Goal: Check status: Check status

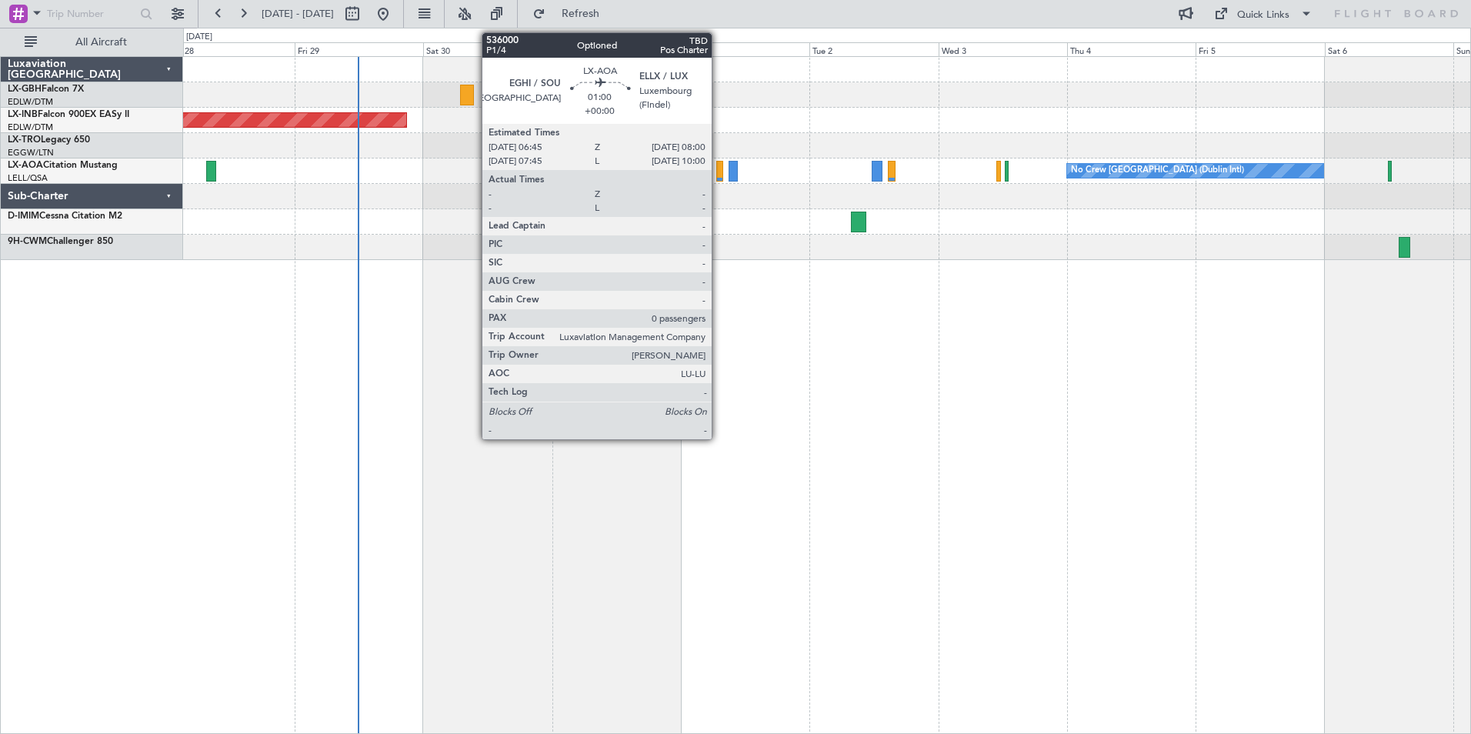
click at [719, 175] on div at bounding box center [719, 171] width 7 height 21
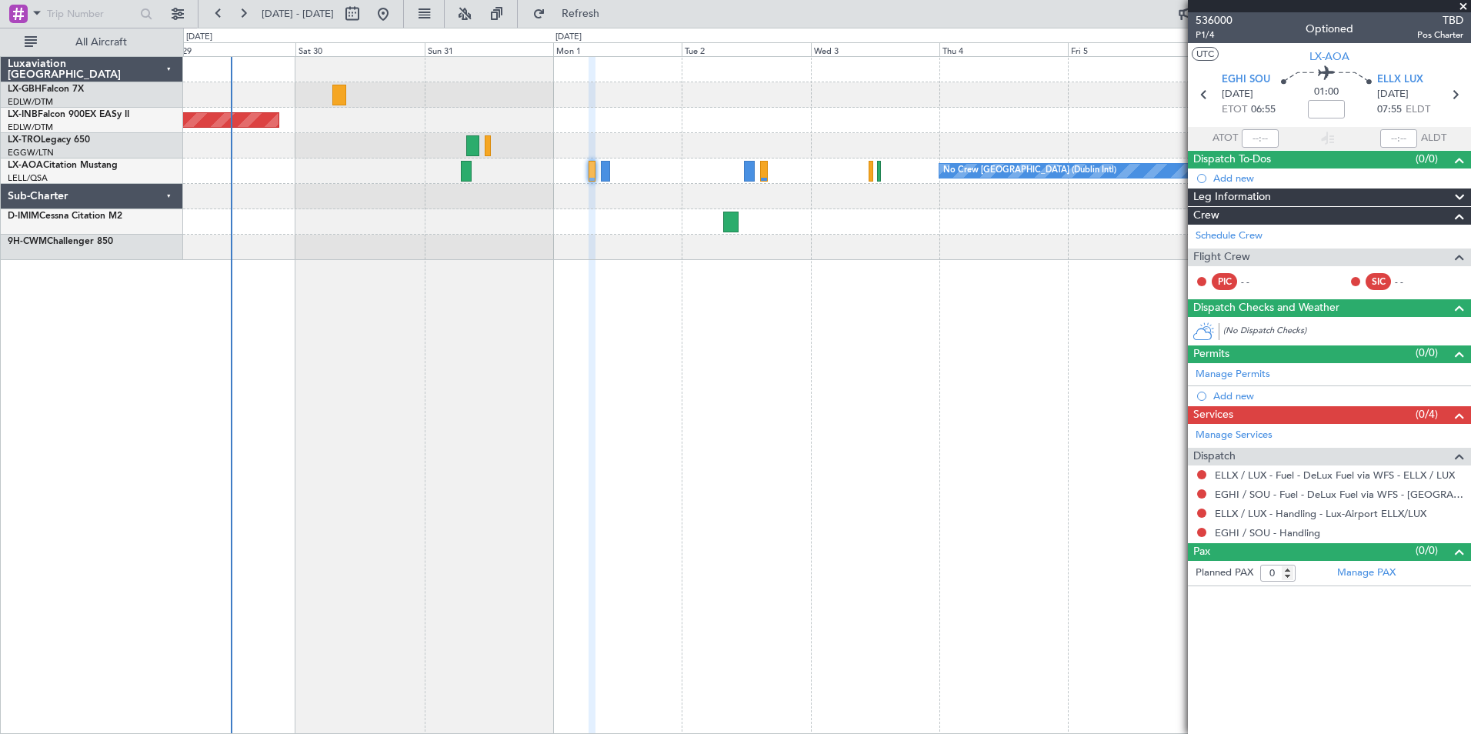
click at [595, 319] on div "Planned Maint Nice ([GEOGRAPHIC_DATA]) Unplanned Maint [GEOGRAPHIC_DATA] (Al Ma…" at bounding box center [827, 395] width 1288 height 678
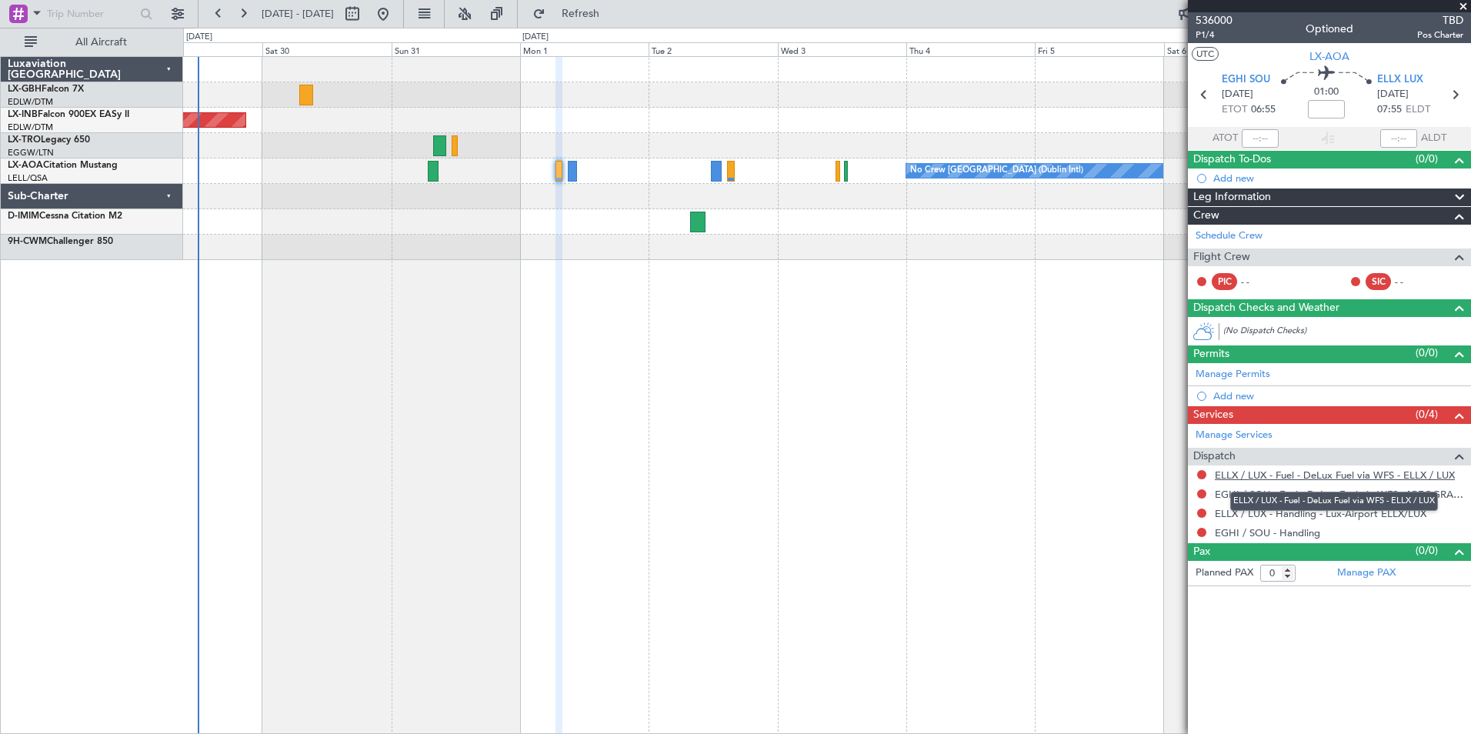
click at [1390, 472] on link "ELLX / LUX - Fuel - DeLux Fuel via WFS - ELLX / LUX" at bounding box center [1335, 475] width 240 height 13
click at [772, 343] on div "Planned Maint Nice ([GEOGRAPHIC_DATA]) Unplanned Maint [GEOGRAPHIC_DATA] (Al Ma…" at bounding box center [827, 395] width 1288 height 678
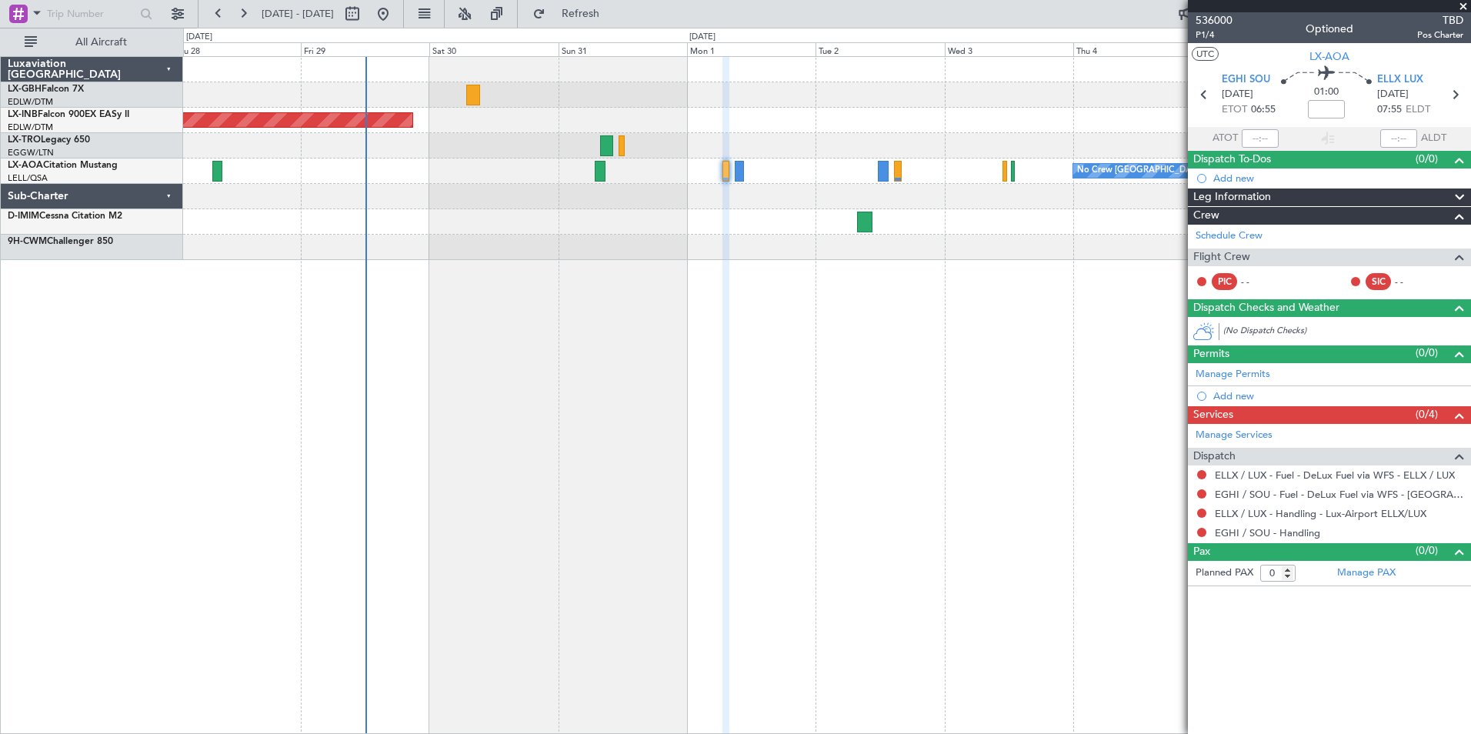
click at [747, 312] on div "Planned Maint Nice ([GEOGRAPHIC_DATA]) Unplanned Maint [GEOGRAPHIC_DATA] (Al Ma…" at bounding box center [827, 395] width 1288 height 678
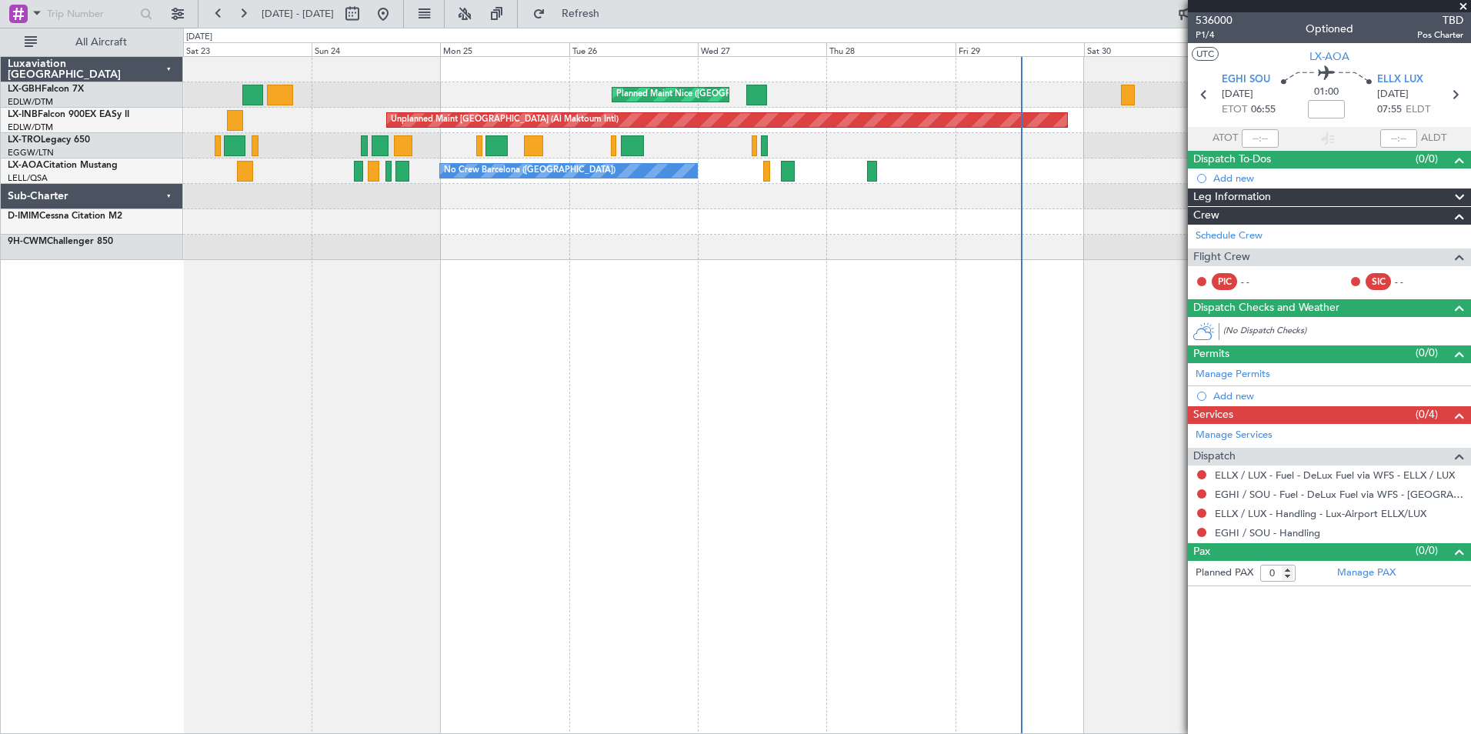
click at [396, 459] on div "Planned Maint Nice ([GEOGRAPHIC_DATA]) [GEOGRAPHIC_DATA] ([GEOGRAPHIC_DATA]) Un…" at bounding box center [827, 395] width 1288 height 678
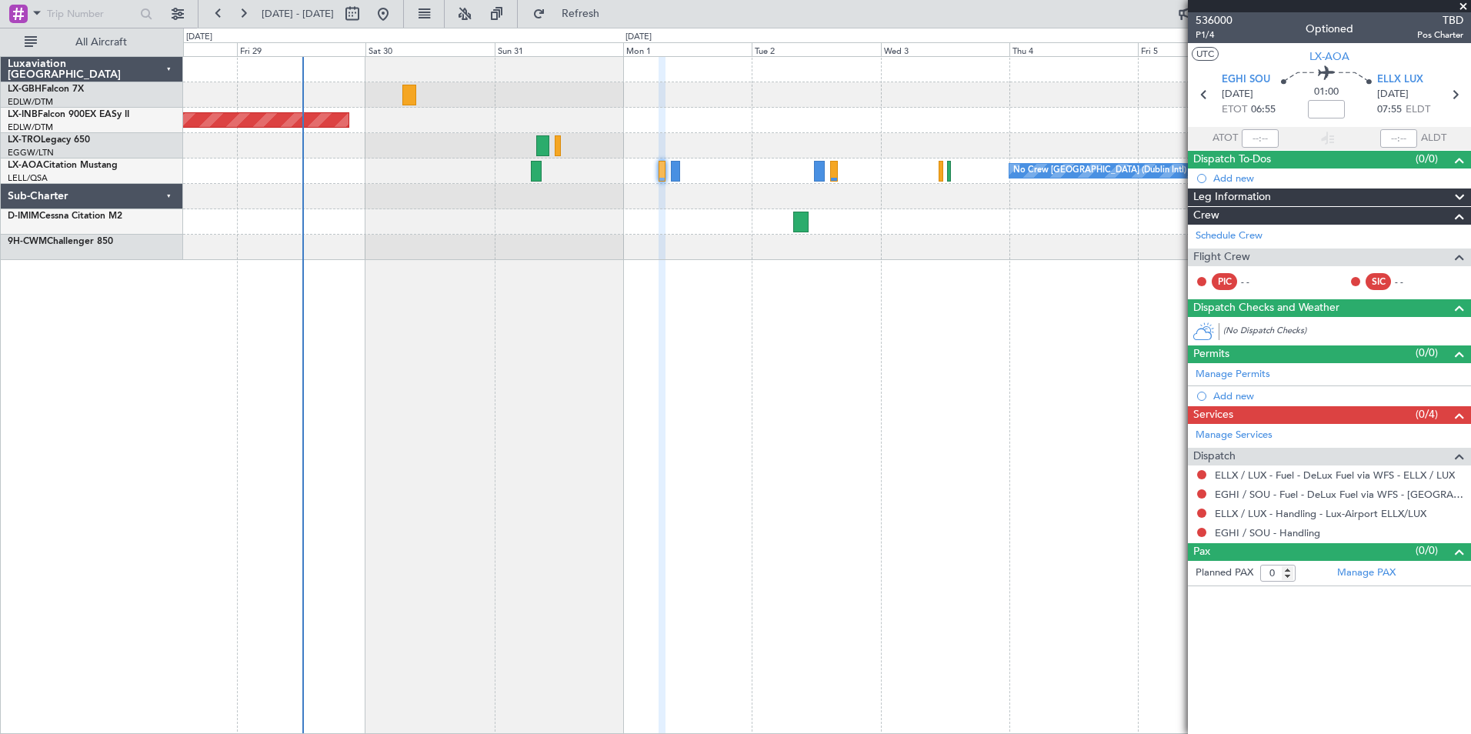
click at [351, 449] on div "Planned Maint Nice ([GEOGRAPHIC_DATA]) Unplanned Maint [GEOGRAPHIC_DATA] (Al Ma…" at bounding box center [827, 395] width 1288 height 678
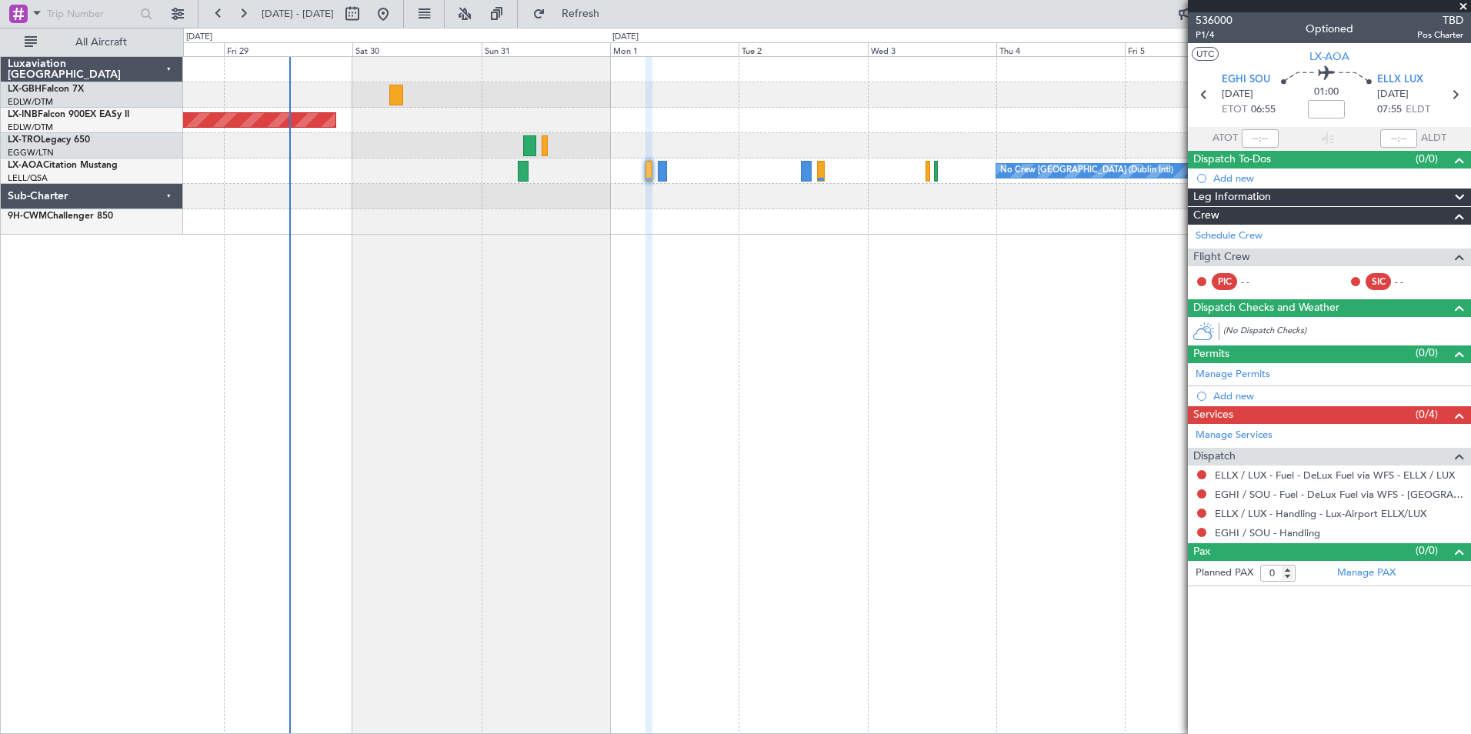
click at [1061, 438] on div "Planned Maint Nice ([GEOGRAPHIC_DATA]) Unplanned Maint [GEOGRAPHIC_DATA] (Al Ma…" at bounding box center [827, 395] width 1288 height 678
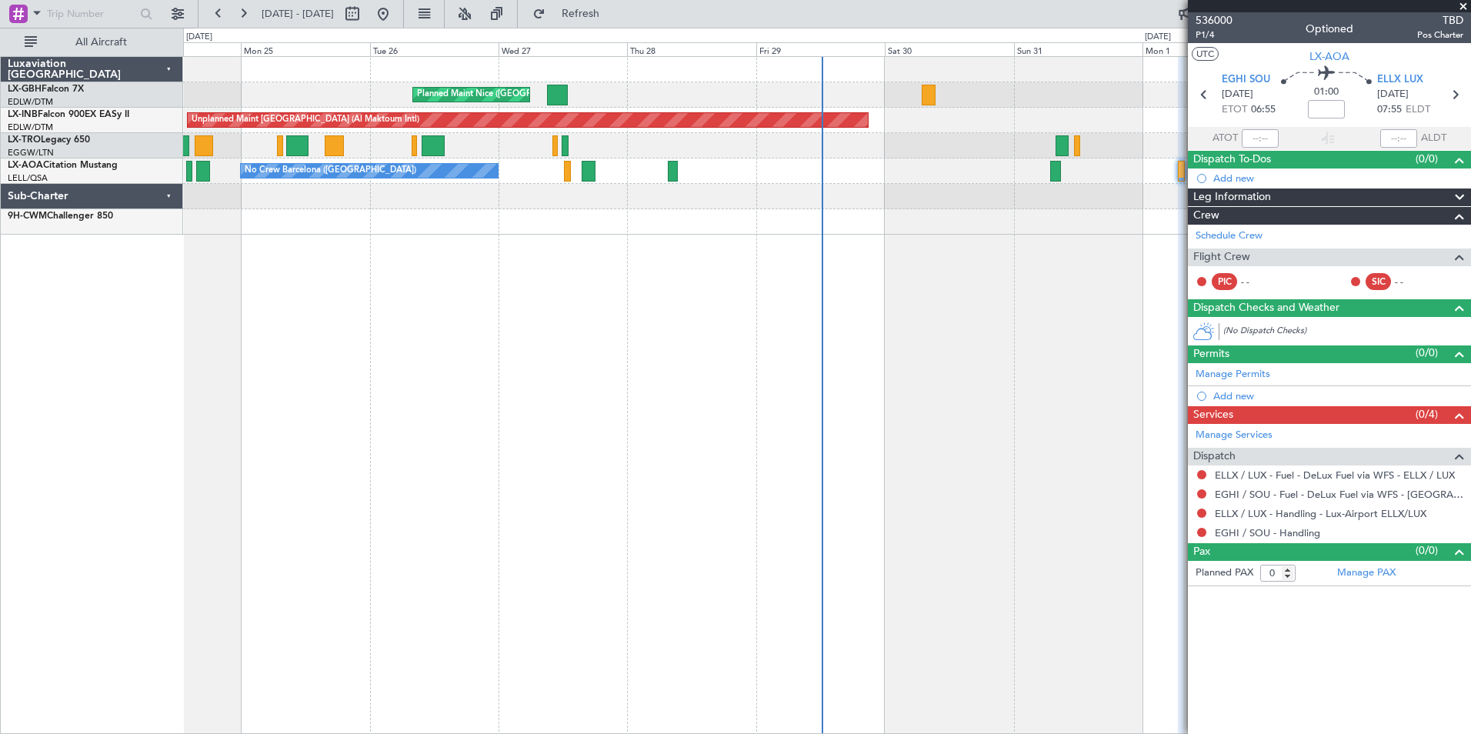
click at [987, 462] on div "Planned Maint Nice ([GEOGRAPHIC_DATA]) Unplanned Maint [GEOGRAPHIC_DATA] (Al Ma…" at bounding box center [827, 395] width 1288 height 678
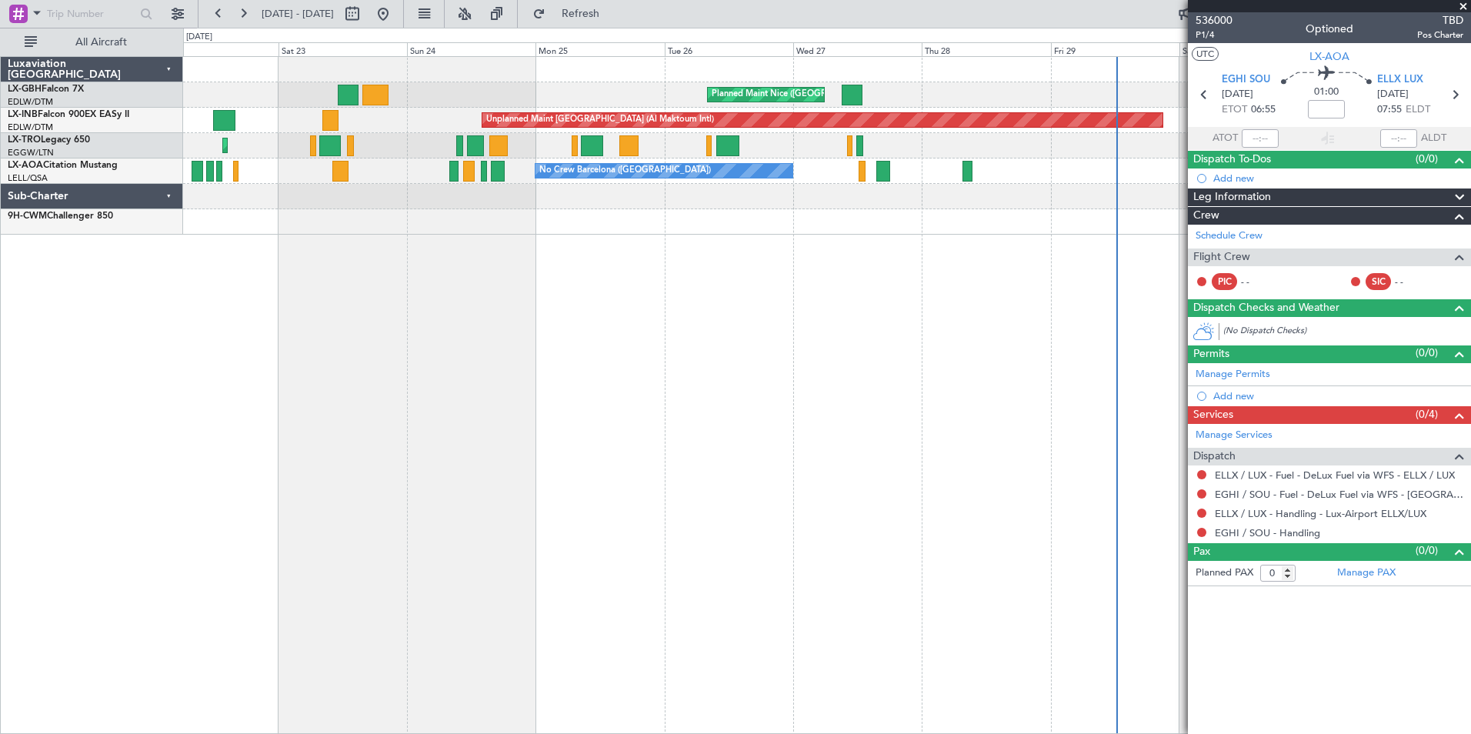
click at [288, 456] on div "Planned Maint Nice ([GEOGRAPHIC_DATA]) [GEOGRAPHIC_DATA] ([GEOGRAPHIC_DATA]) Un…" at bounding box center [827, 395] width 1288 height 678
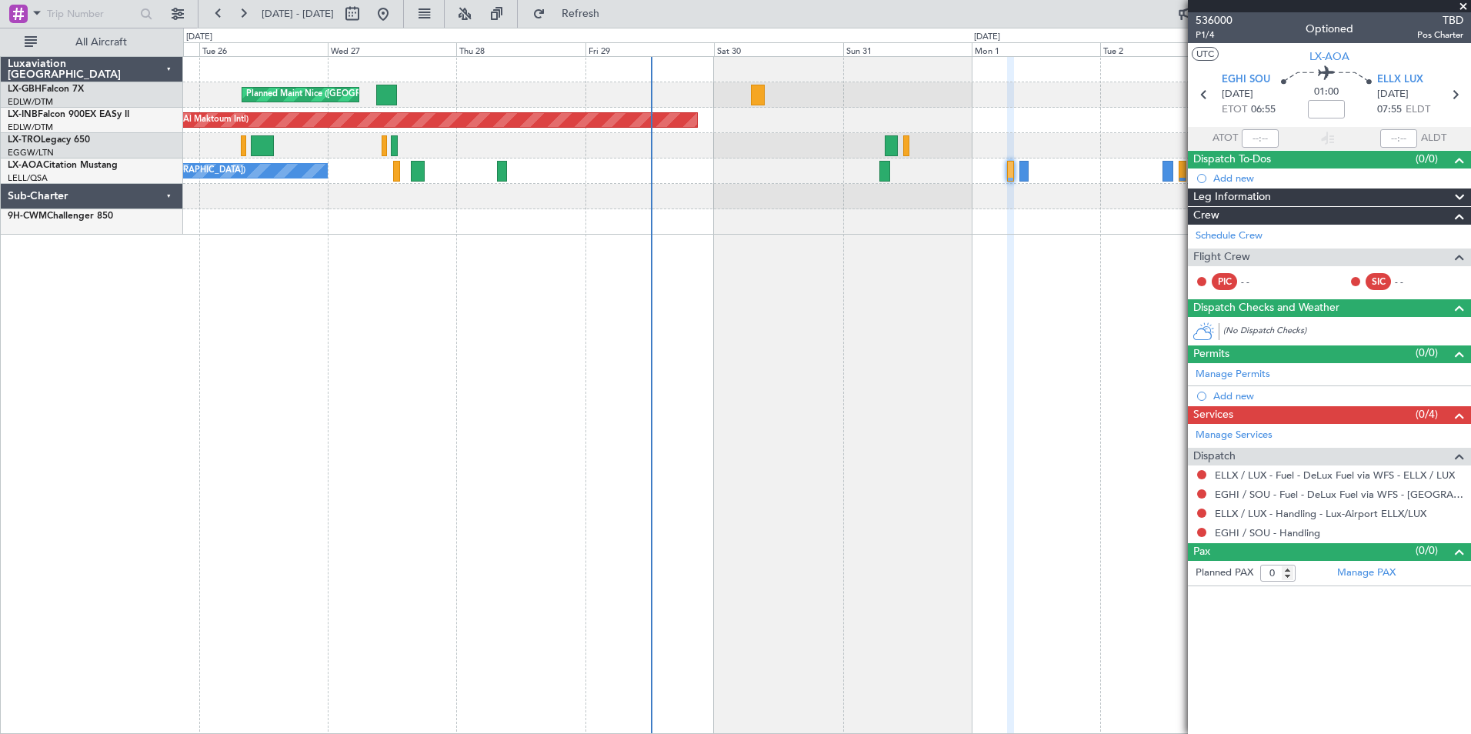
click at [483, 456] on div "Planned Maint Nice ([GEOGRAPHIC_DATA]) Unplanned Maint [GEOGRAPHIC_DATA] (Al Ma…" at bounding box center [827, 395] width 1288 height 678
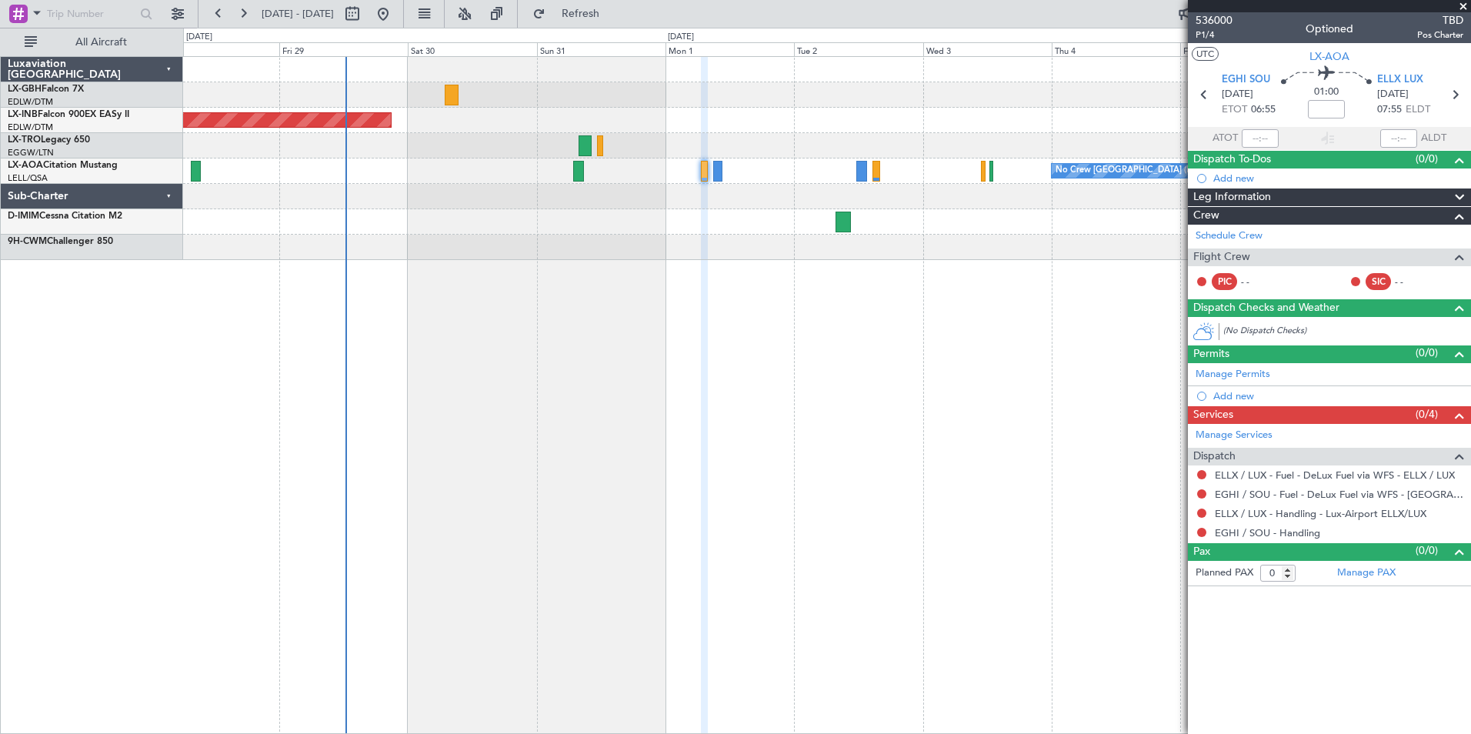
click at [546, 306] on div "Planned Maint Nice ([GEOGRAPHIC_DATA]) Unplanned Maint [GEOGRAPHIC_DATA] (Al Ma…" at bounding box center [827, 395] width 1288 height 678
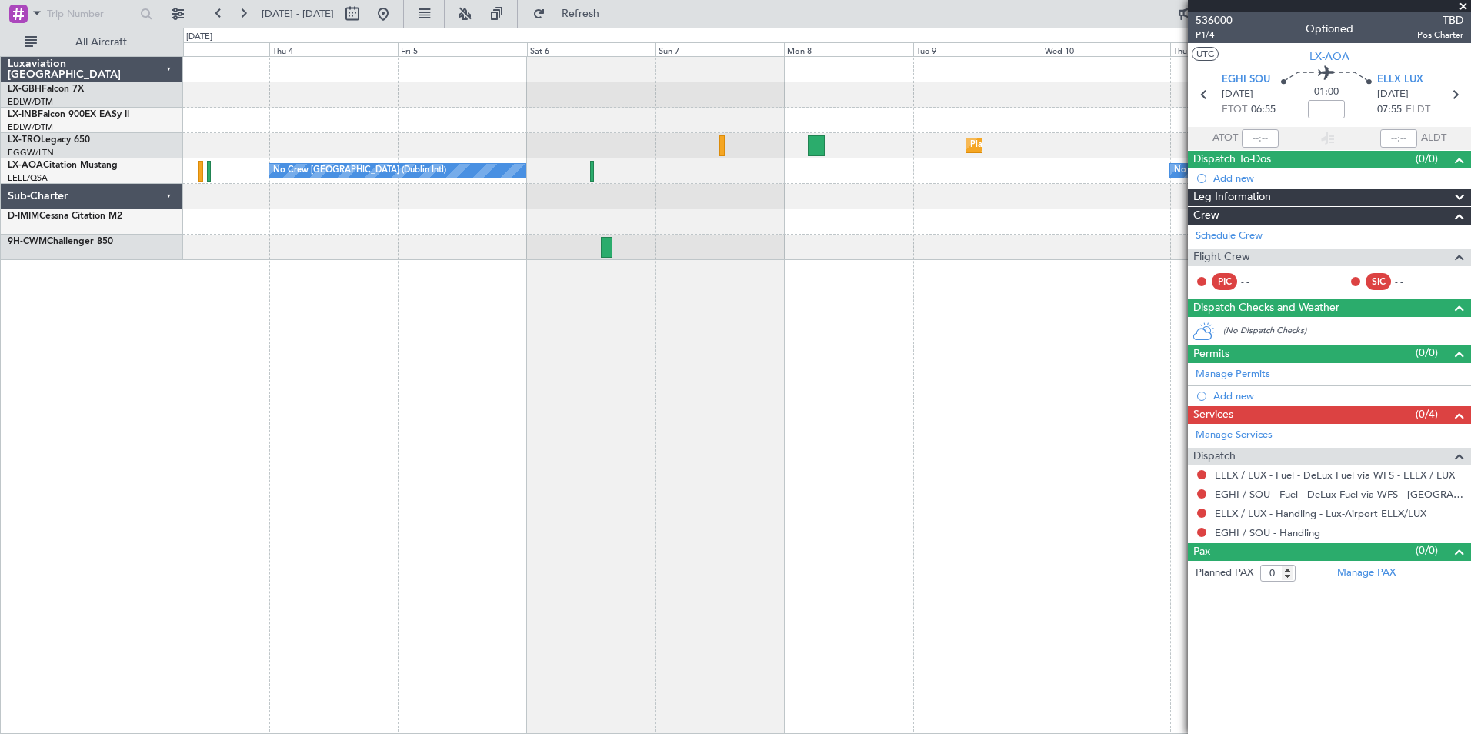
click at [679, 295] on div "Planned Maint Dusseldorf No Crew [GEOGRAPHIC_DATA] (Dublin Intl) No Crew Sabade…" at bounding box center [827, 395] width 1288 height 678
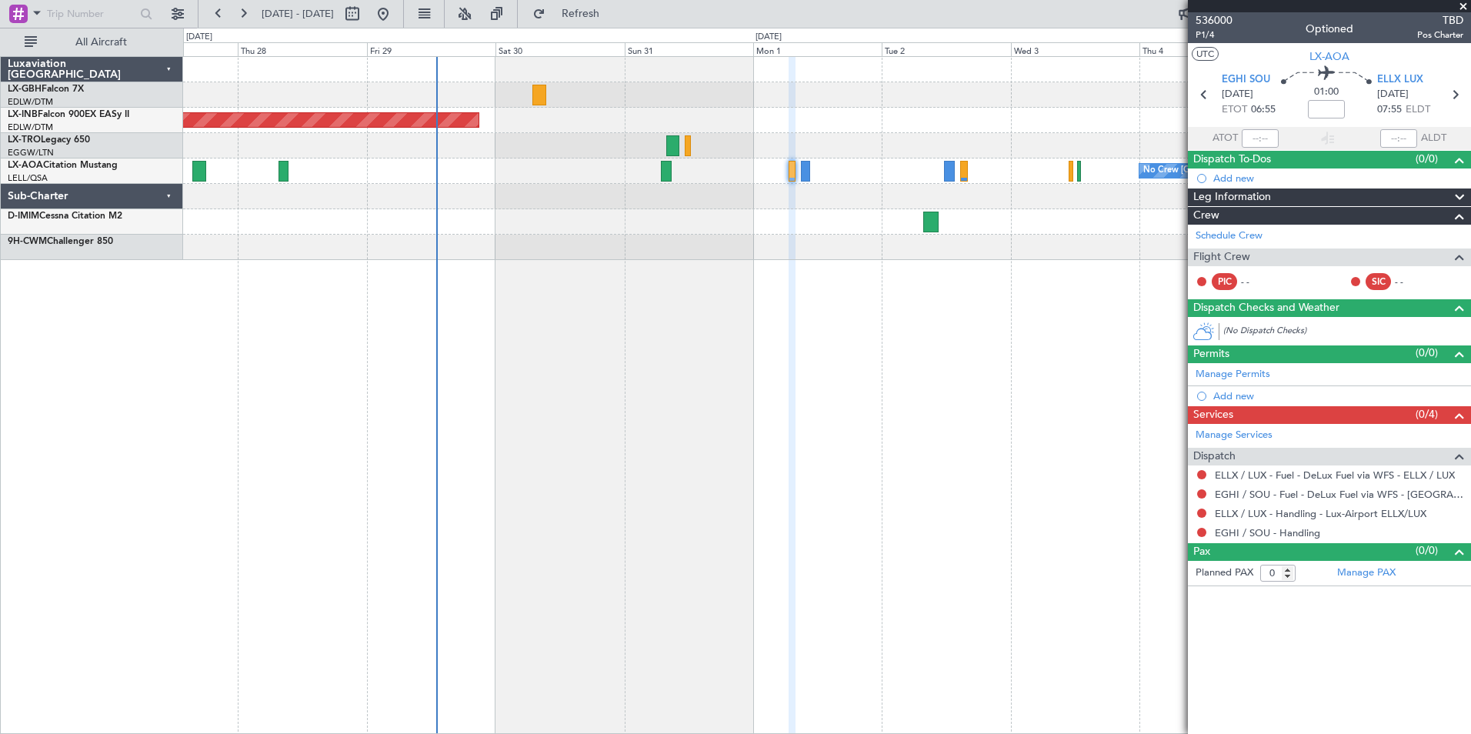
click at [963, 349] on div "Planned Maint Nice ([GEOGRAPHIC_DATA]) Unplanned Maint [GEOGRAPHIC_DATA] (Al Ma…" at bounding box center [827, 395] width 1288 height 678
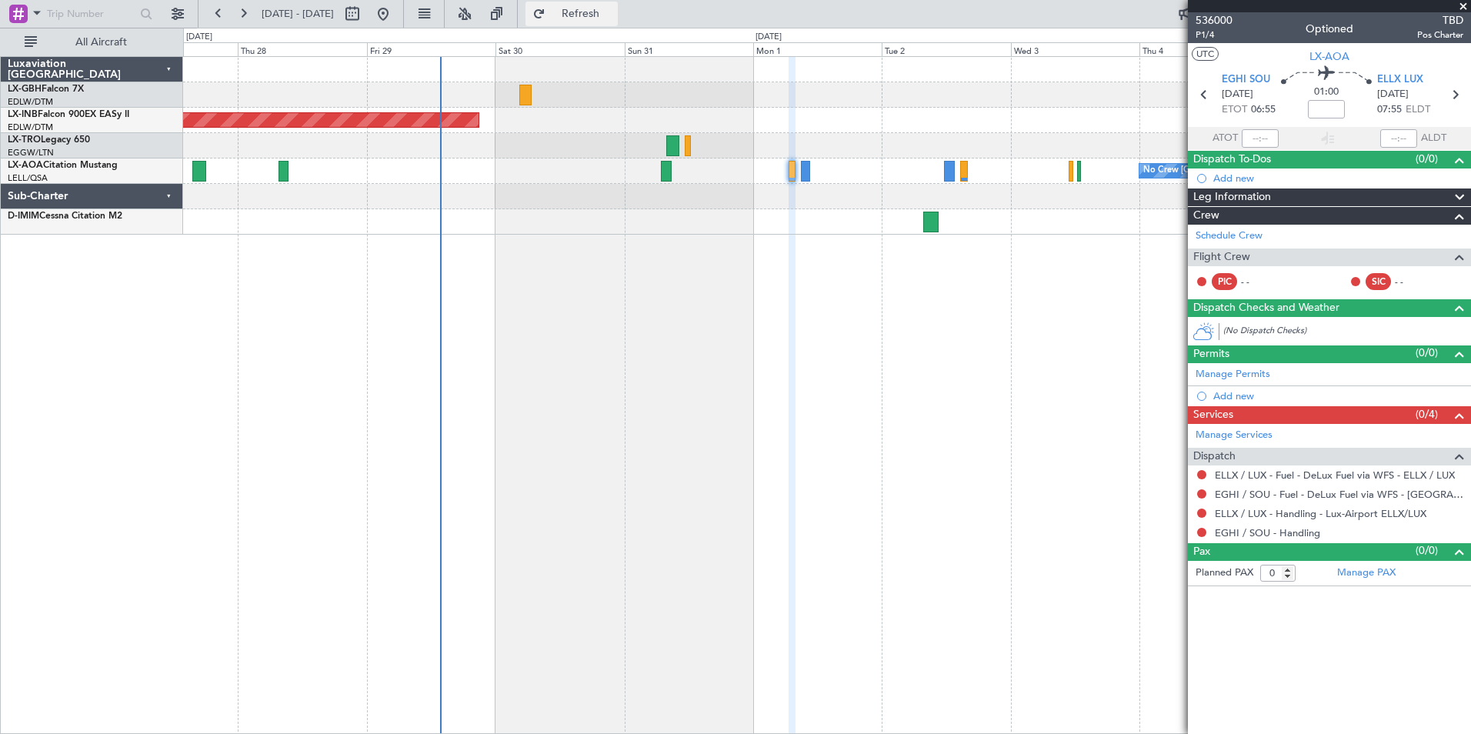
click at [613, 15] on span "Refresh" at bounding box center [581, 13] width 65 height 11
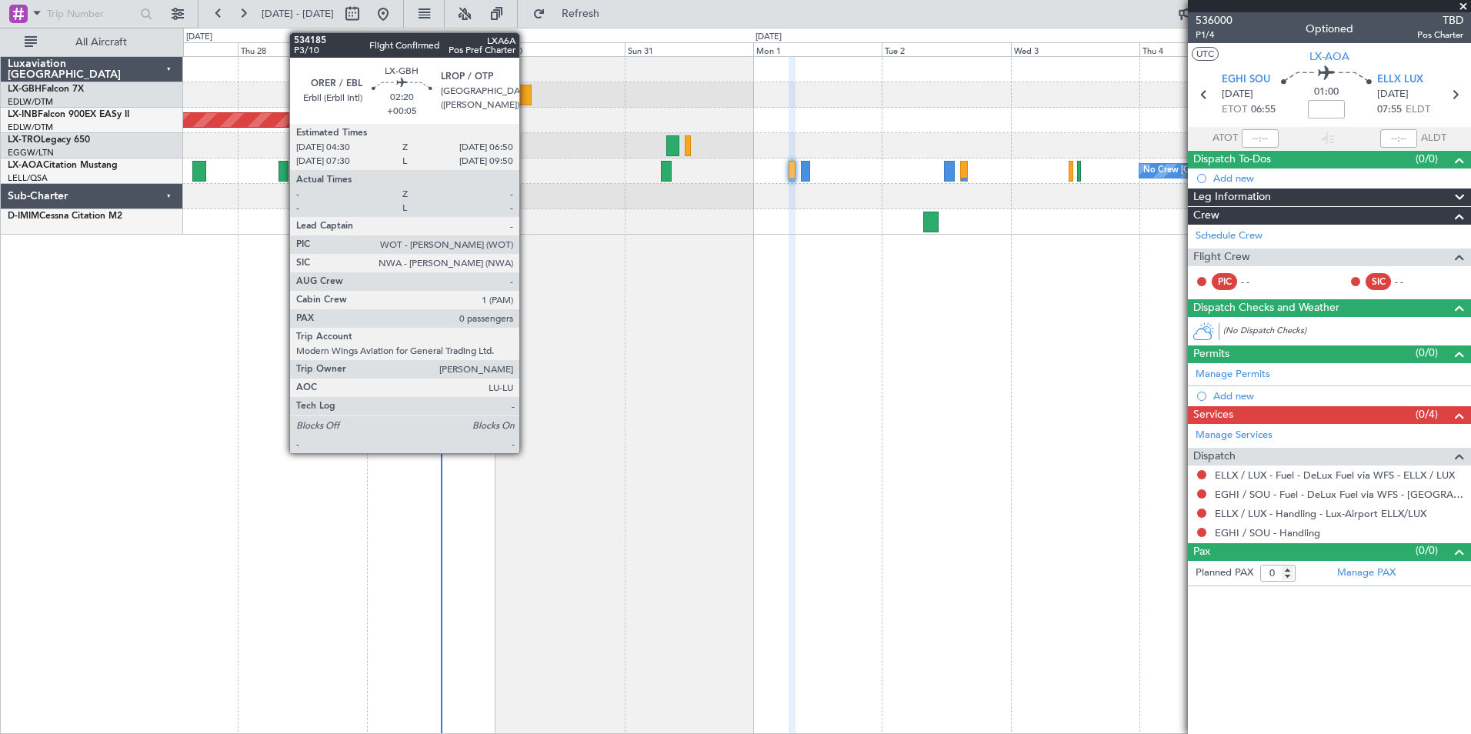
click at [526, 92] on div at bounding box center [525, 95] width 13 height 21
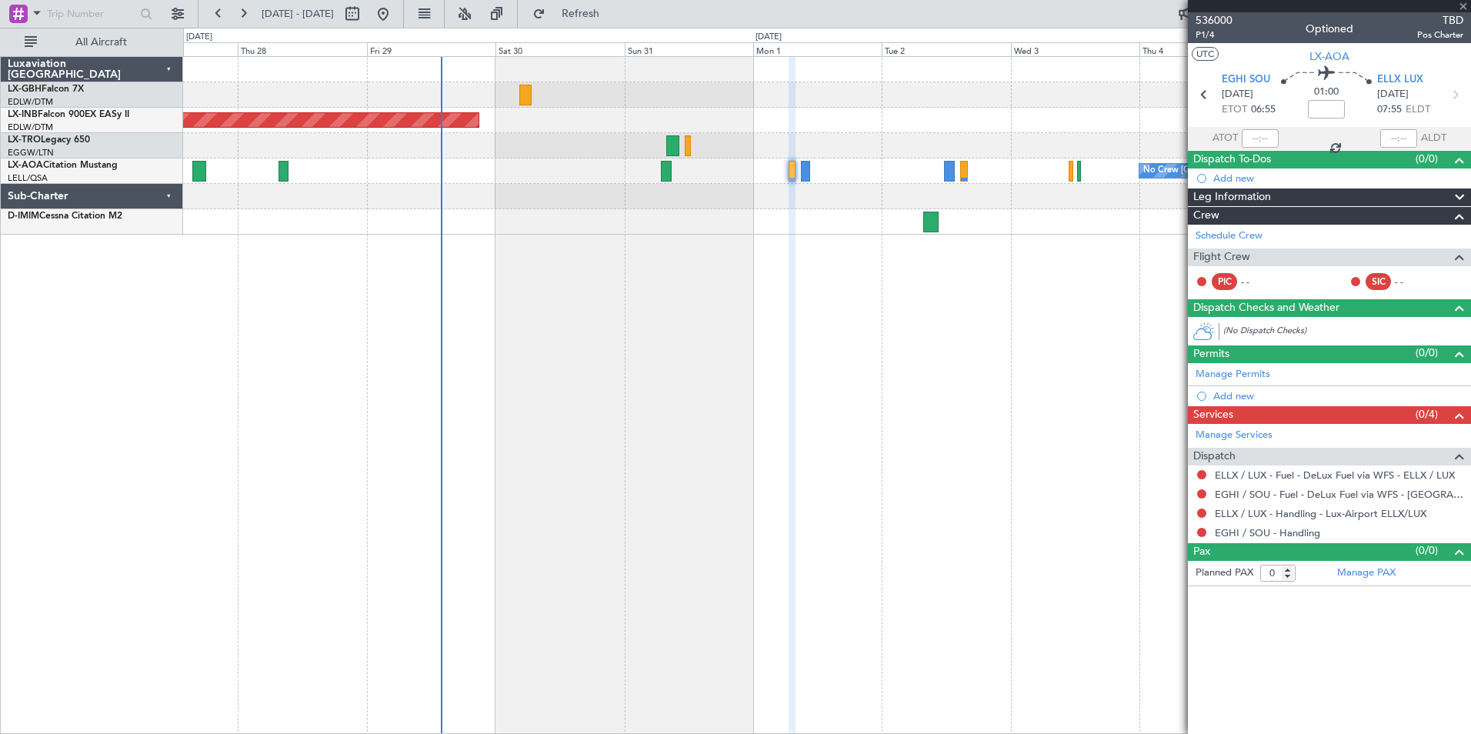
type input "+00:05"
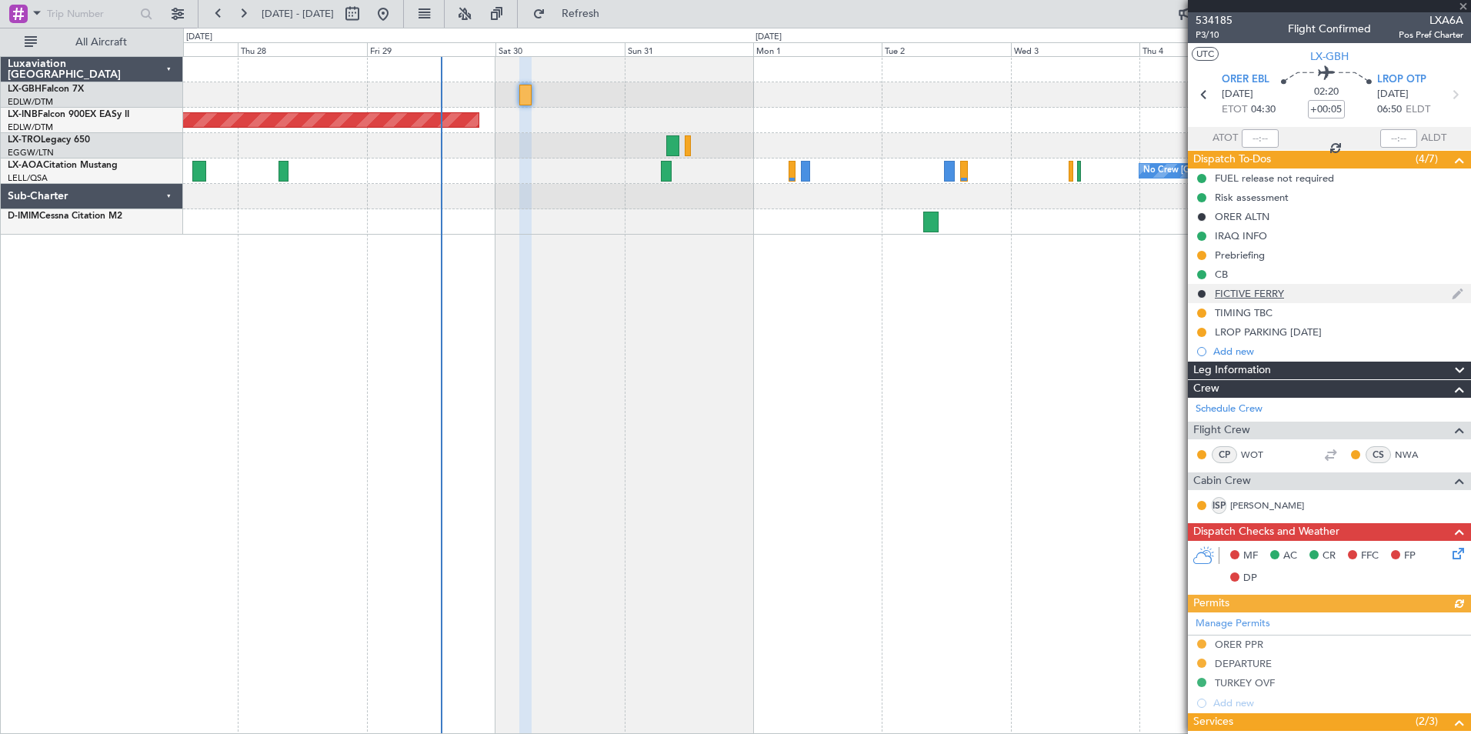
scroll to position [215, 0]
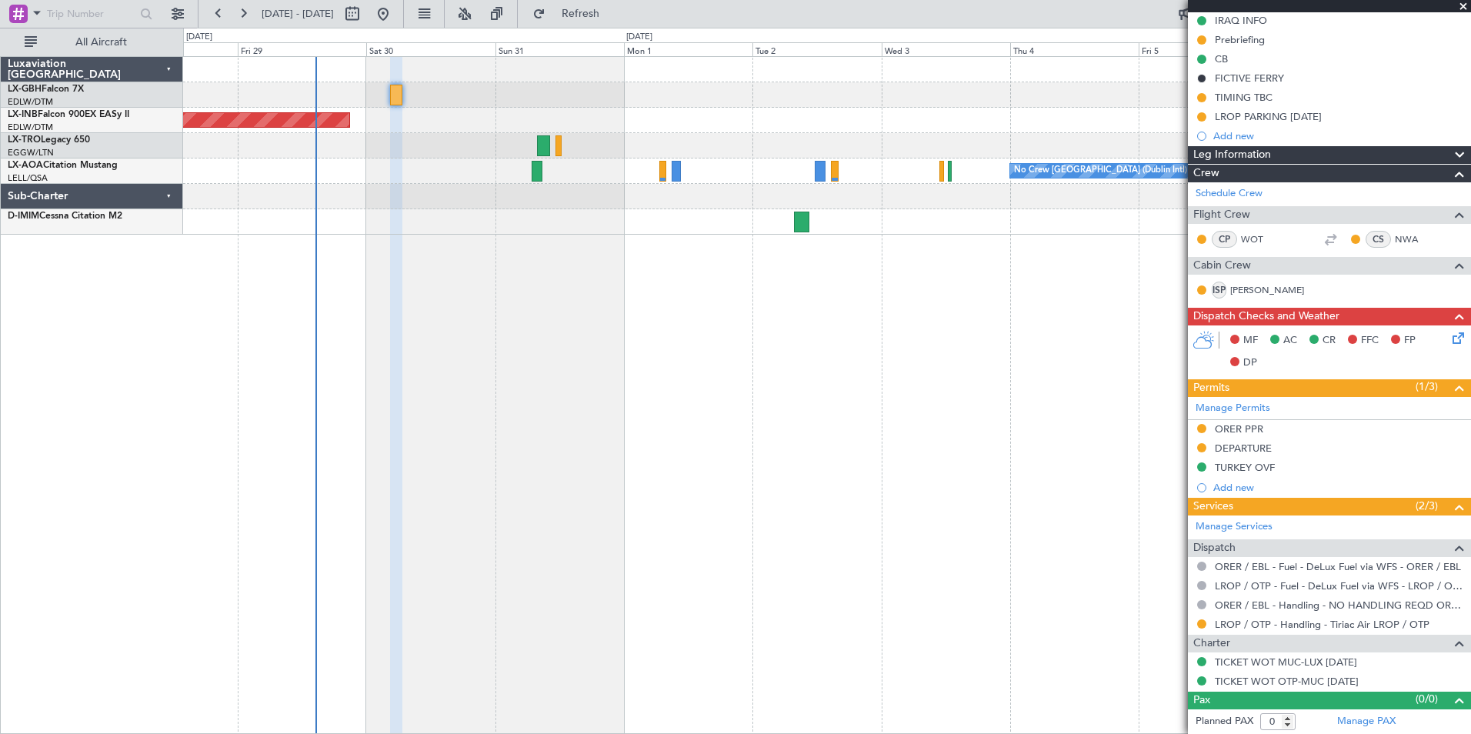
click at [599, 283] on div "Planned Maint Nice ([GEOGRAPHIC_DATA]) Unplanned Maint [GEOGRAPHIC_DATA] (Al Ma…" at bounding box center [827, 395] width 1288 height 678
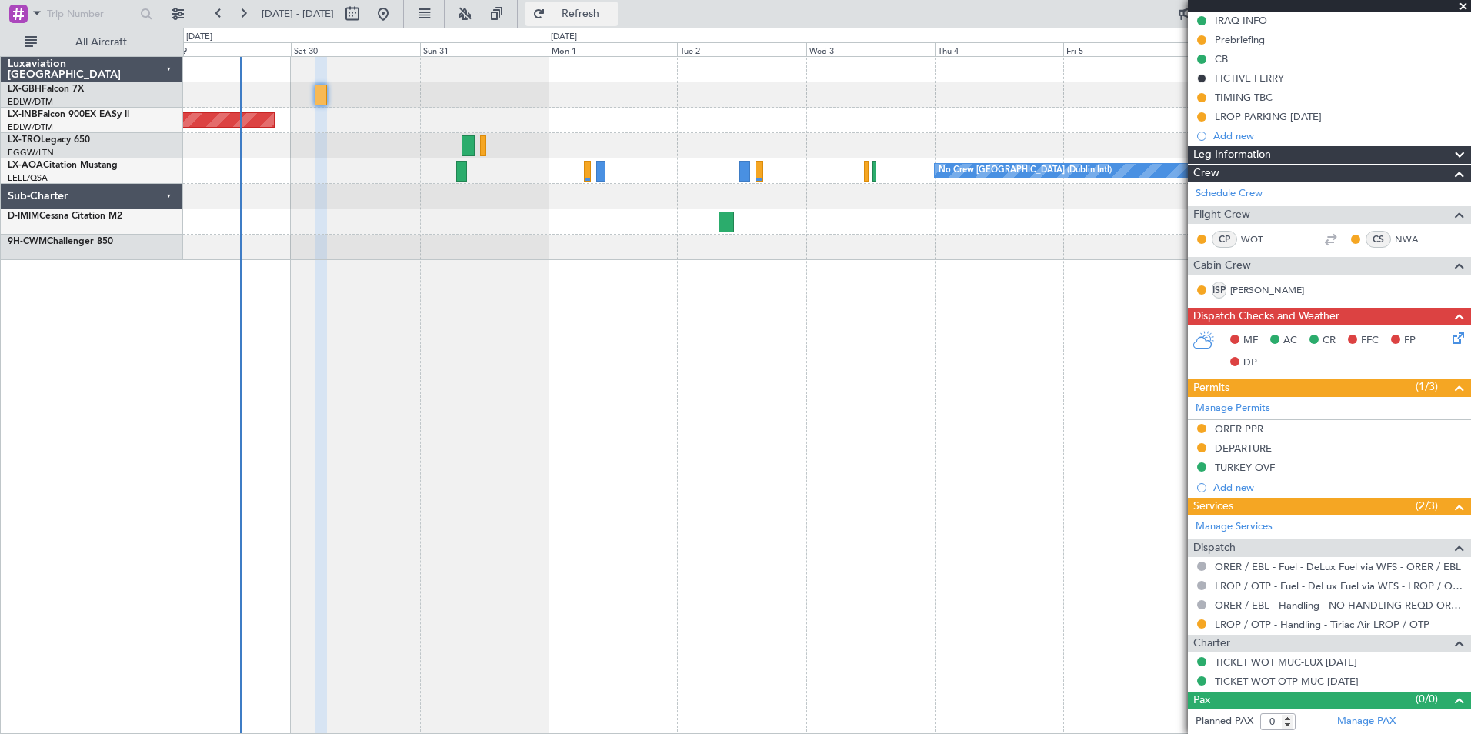
click at [609, 8] on button "Refresh" at bounding box center [572, 14] width 92 height 25
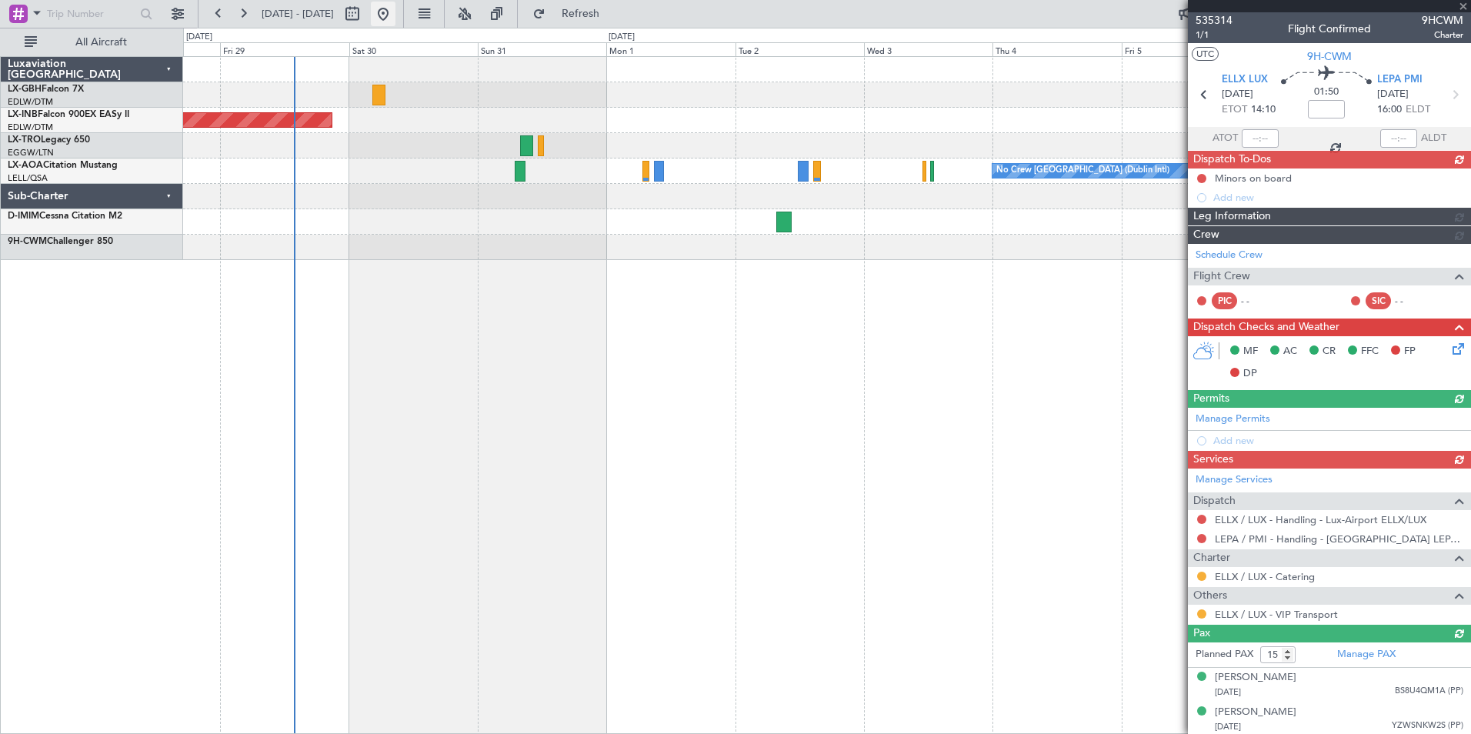
click at [395, 9] on button at bounding box center [383, 14] width 25 height 25
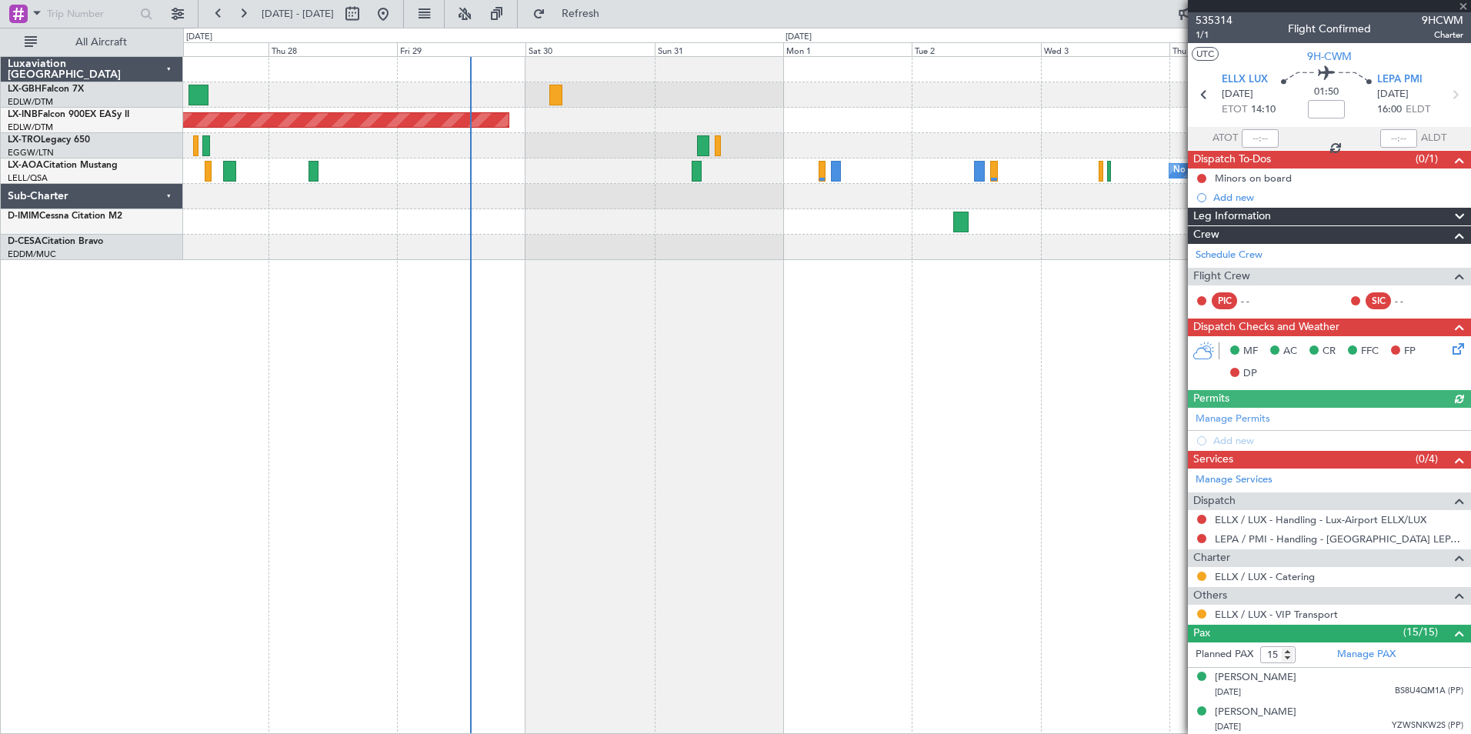
click at [612, 239] on div at bounding box center [826, 247] width 1287 height 25
